Goal: Find specific page/section: Find specific page/section

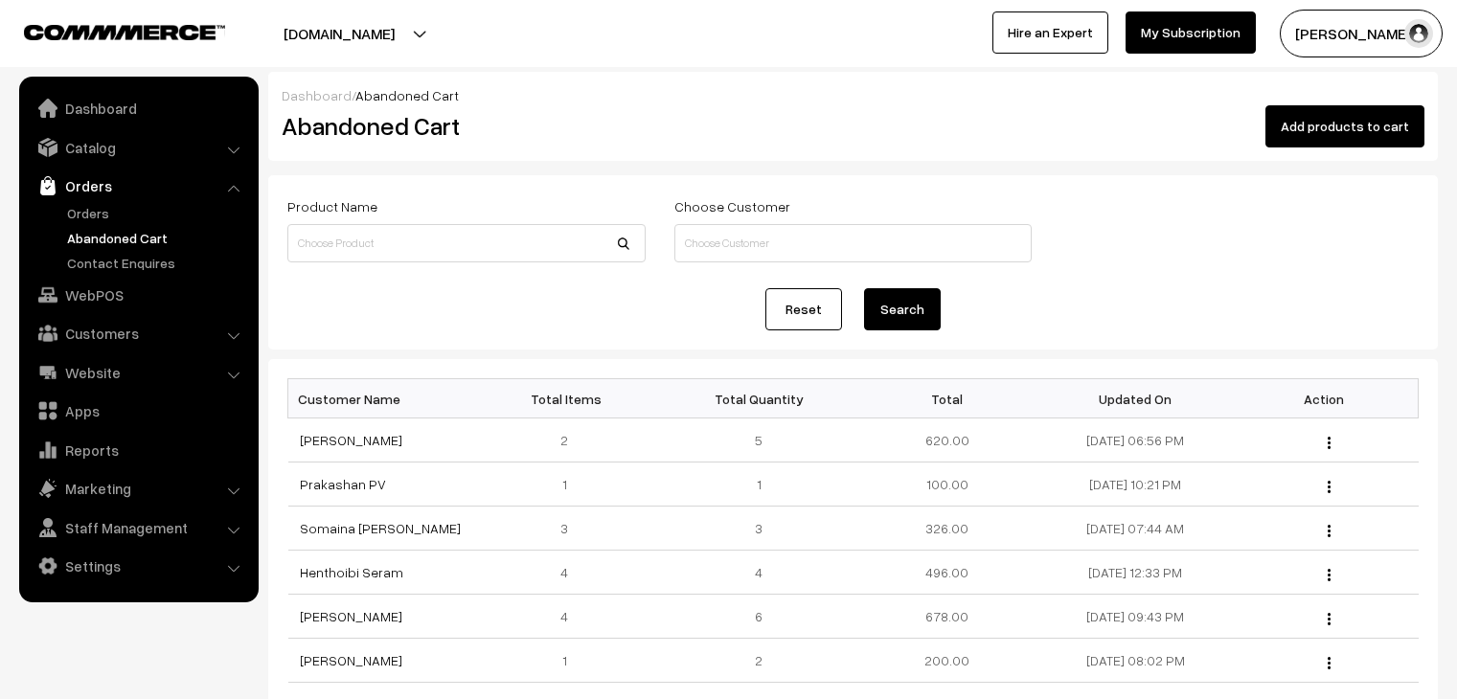
click at [123, 204] on link "Orders" at bounding box center [157, 213] width 190 height 20
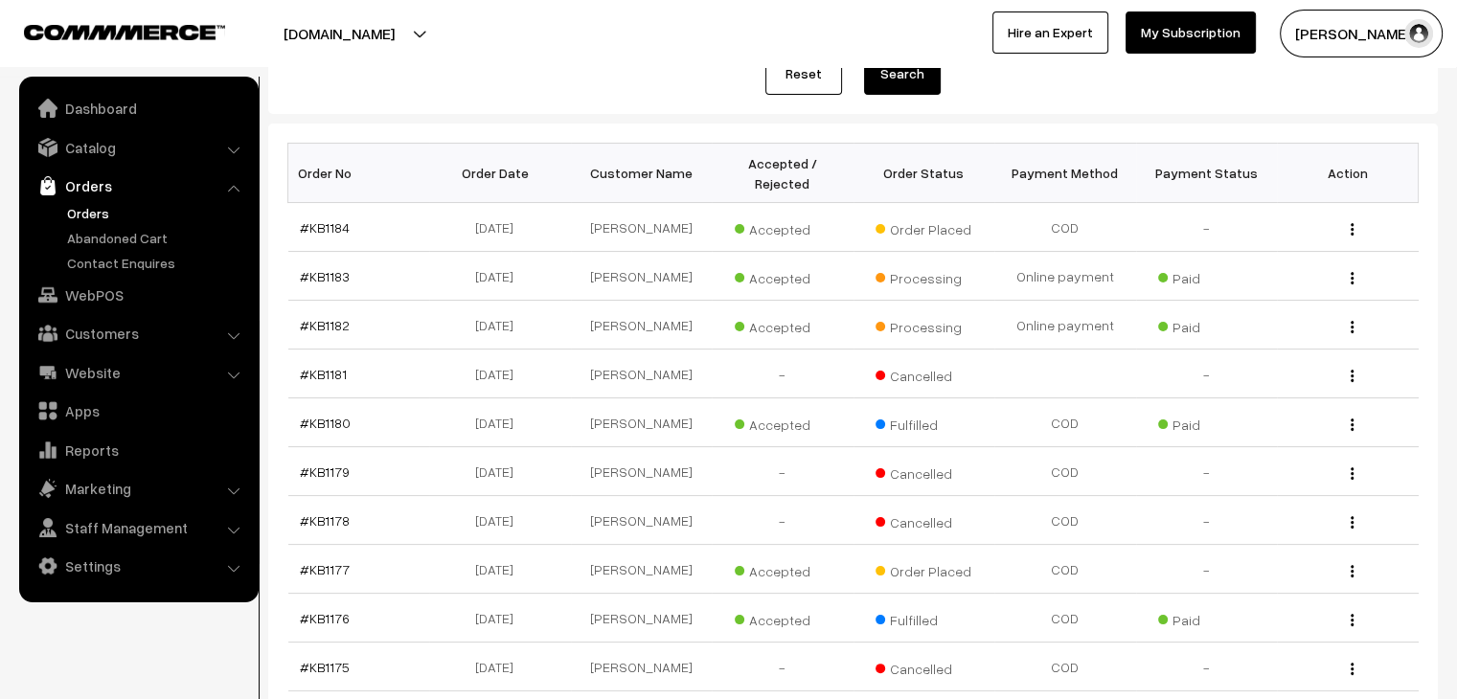
scroll to position [457, 0]
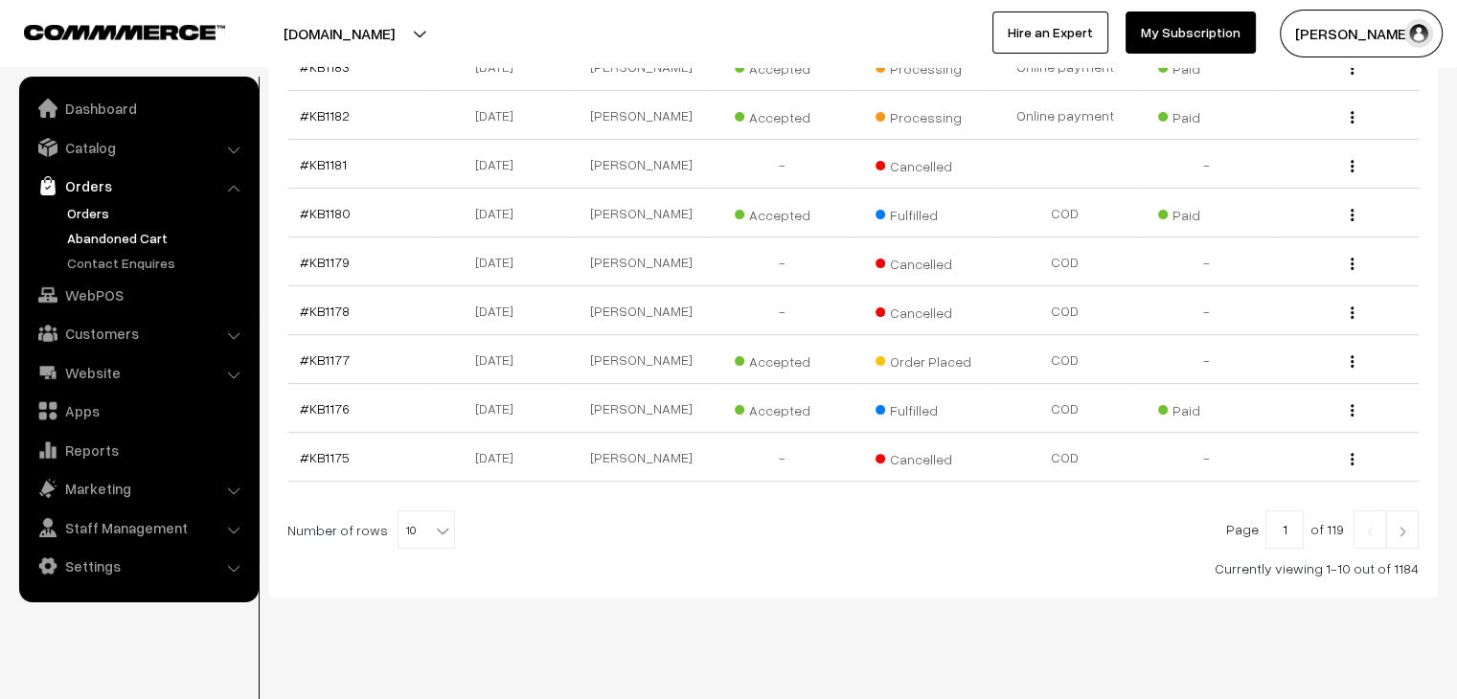
click at [143, 231] on link "Abandoned Cart" at bounding box center [157, 238] width 190 height 20
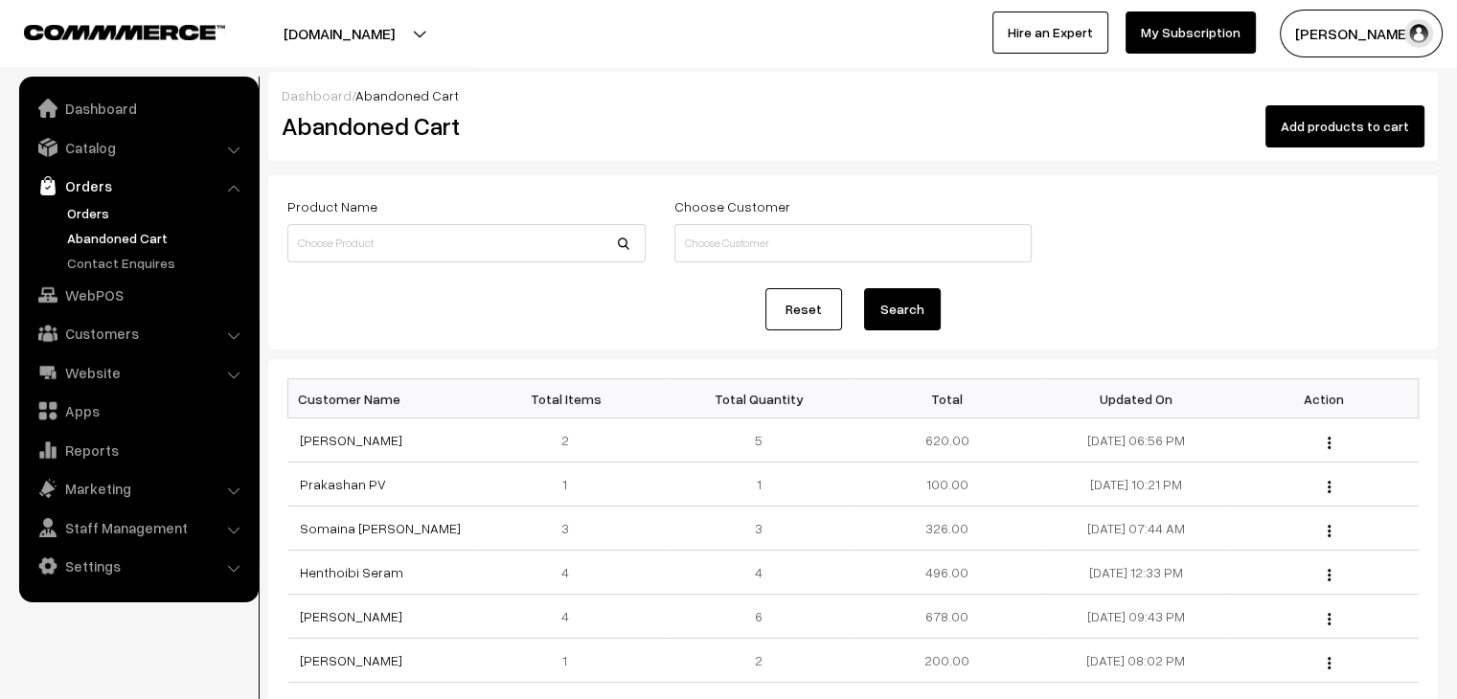
click at [115, 212] on link "Orders" at bounding box center [157, 213] width 190 height 20
